Goal: Transaction & Acquisition: Download file/media

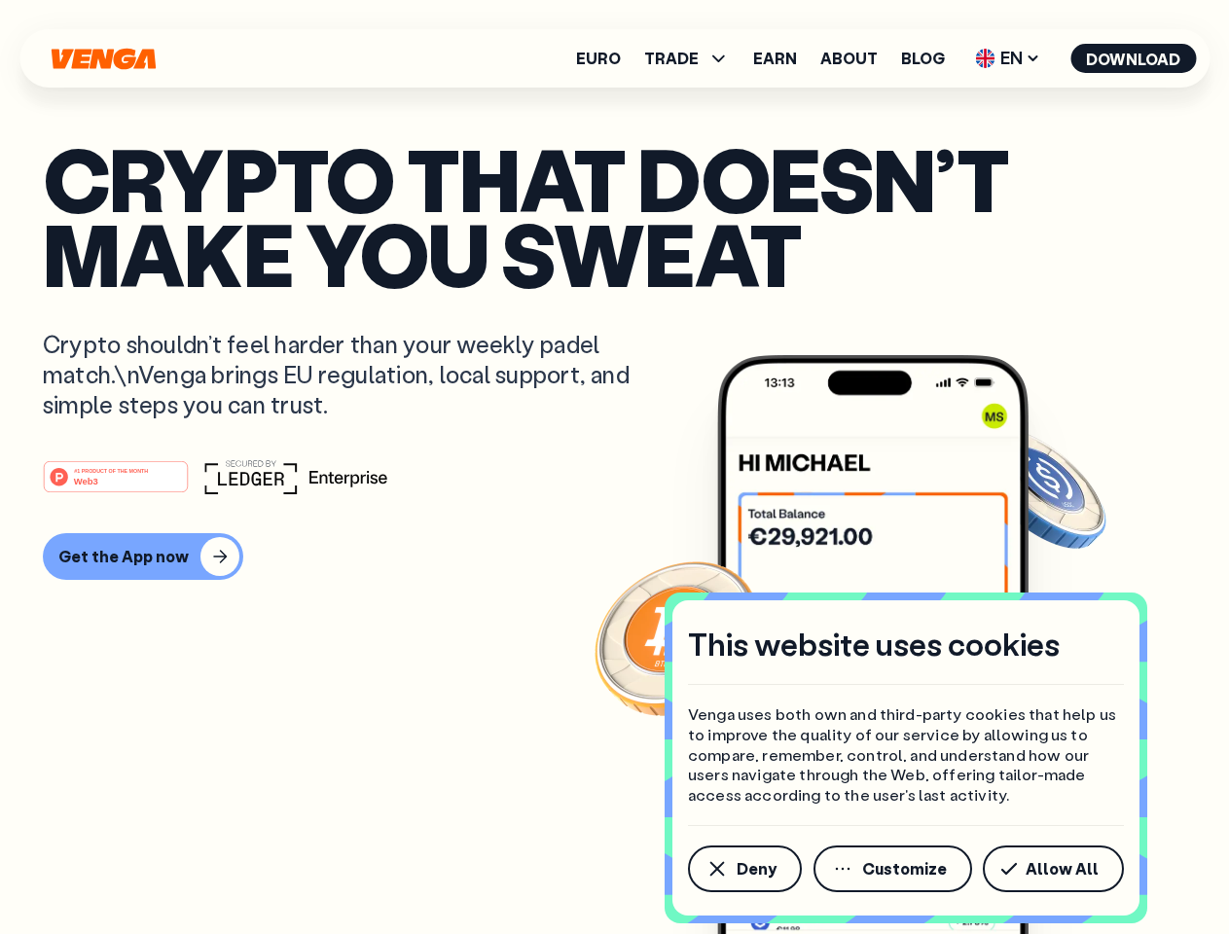
click at [614, 467] on div "#1 PRODUCT OF THE MONTH Web3" at bounding box center [614, 476] width 1143 height 35
click at [743, 869] on span "Deny" at bounding box center [756, 869] width 40 height 16
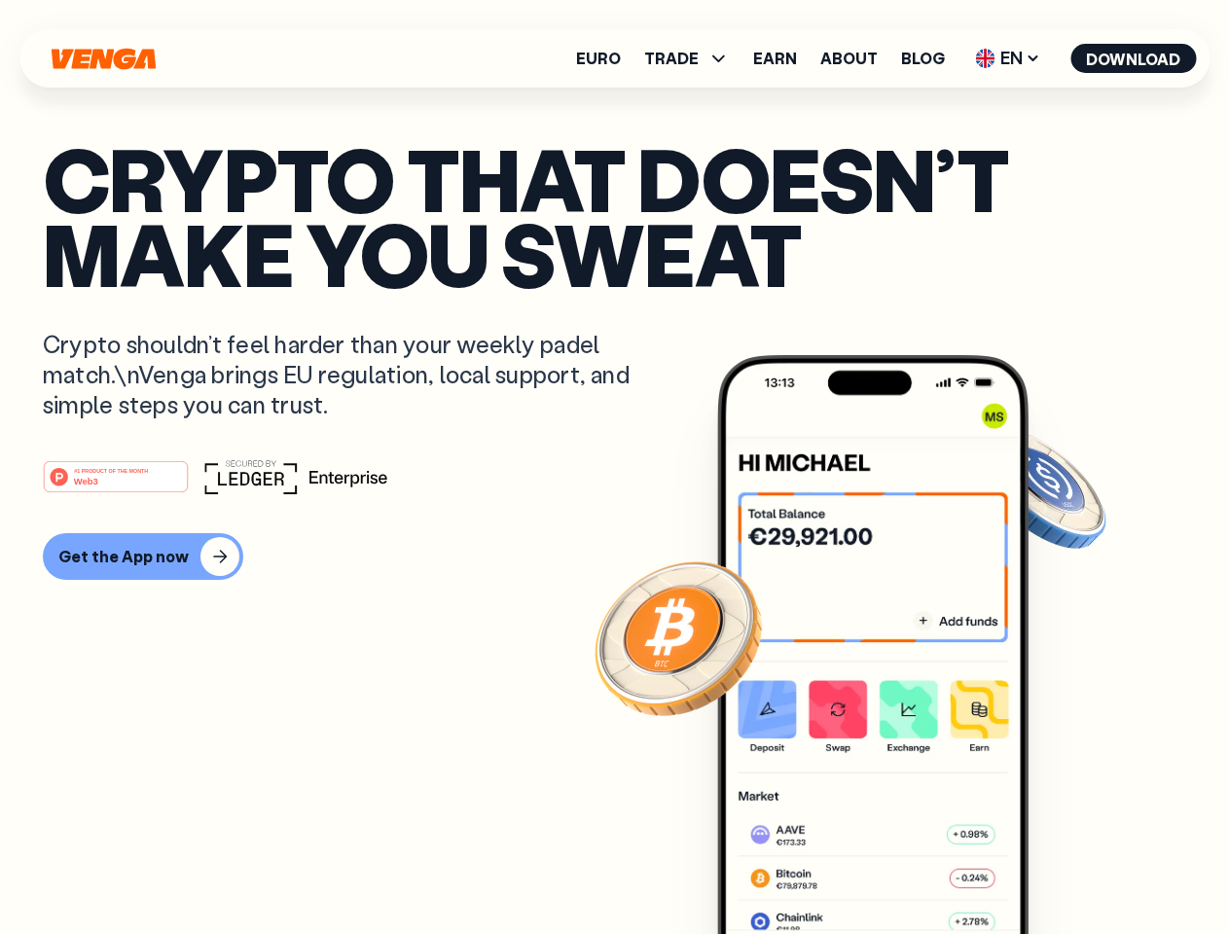
click at [894, 869] on img at bounding box center [872, 681] width 311 height 652
click at [1057, 869] on article "Crypto that doesn’t make you sweat Crypto shouldn’t feel harder than your weekl…" at bounding box center [614, 506] width 1143 height 730
click at [693, 58] on span "TRADE" at bounding box center [671, 59] width 54 height 16
click at [1008, 58] on span "EN" at bounding box center [1007, 58] width 79 height 31
click at [1133, 58] on button "Download" at bounding box center [1133, 58] width 126 height 29
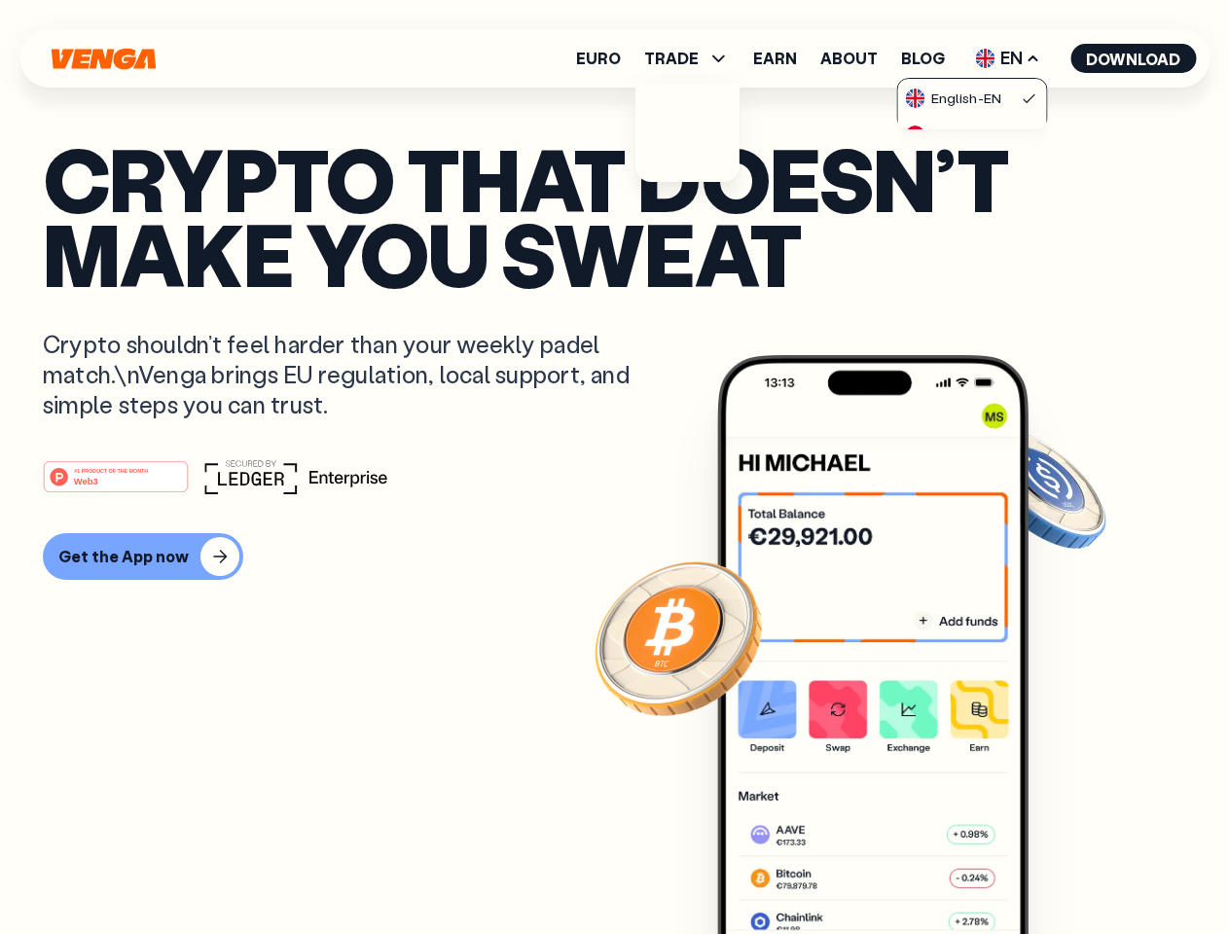
click at [614, 520] on div "#1 PRODUCT OF THE MONTH Web3 Get the App now" at bounding box center [614, 519] width 1143 height 121
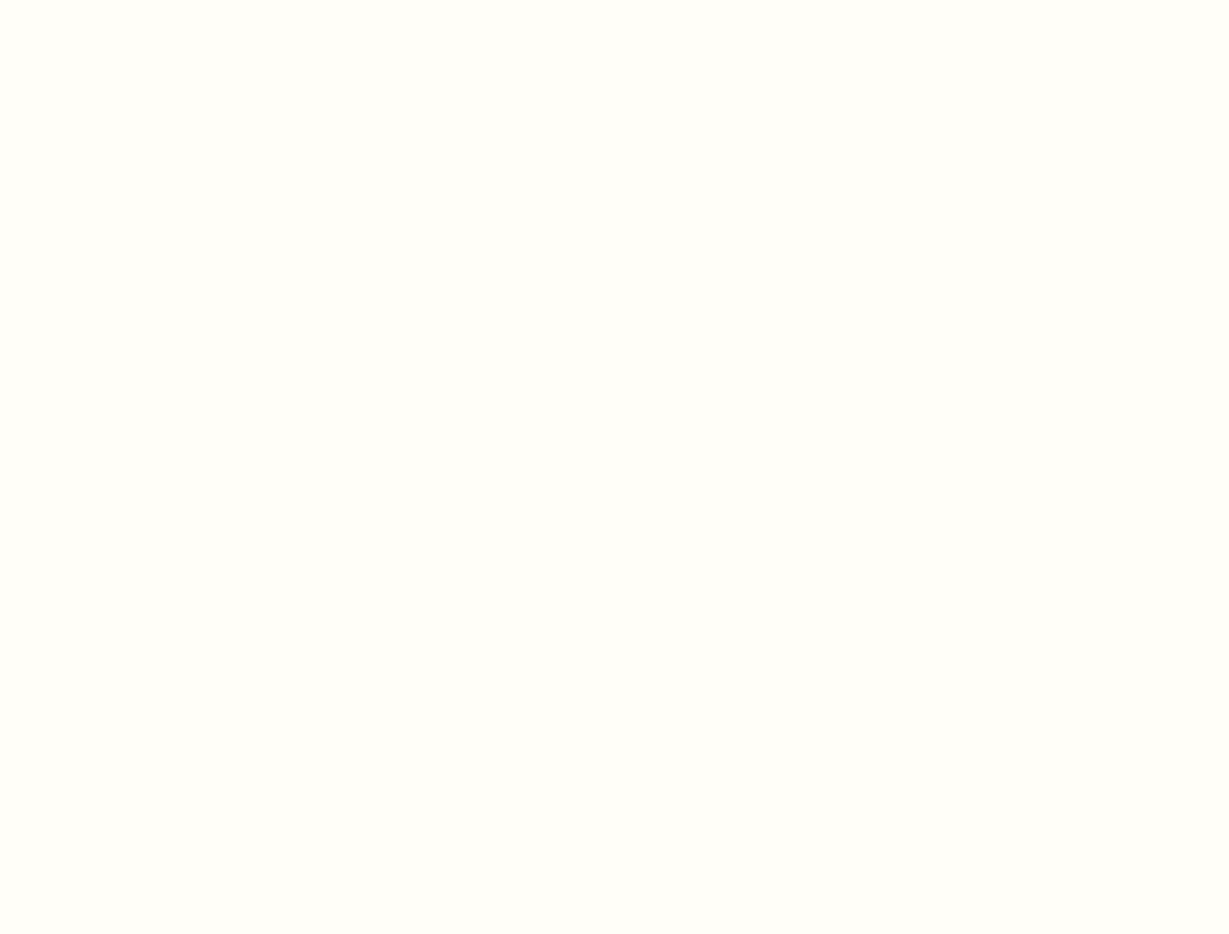
click at [119, 0] on html "This website uses cookies Venga uses both own and third-party cookies that help…" at bounding box center [614, 0] width 1229 height 0
